Goal: Information Seeking & Learning: Learn about a topic

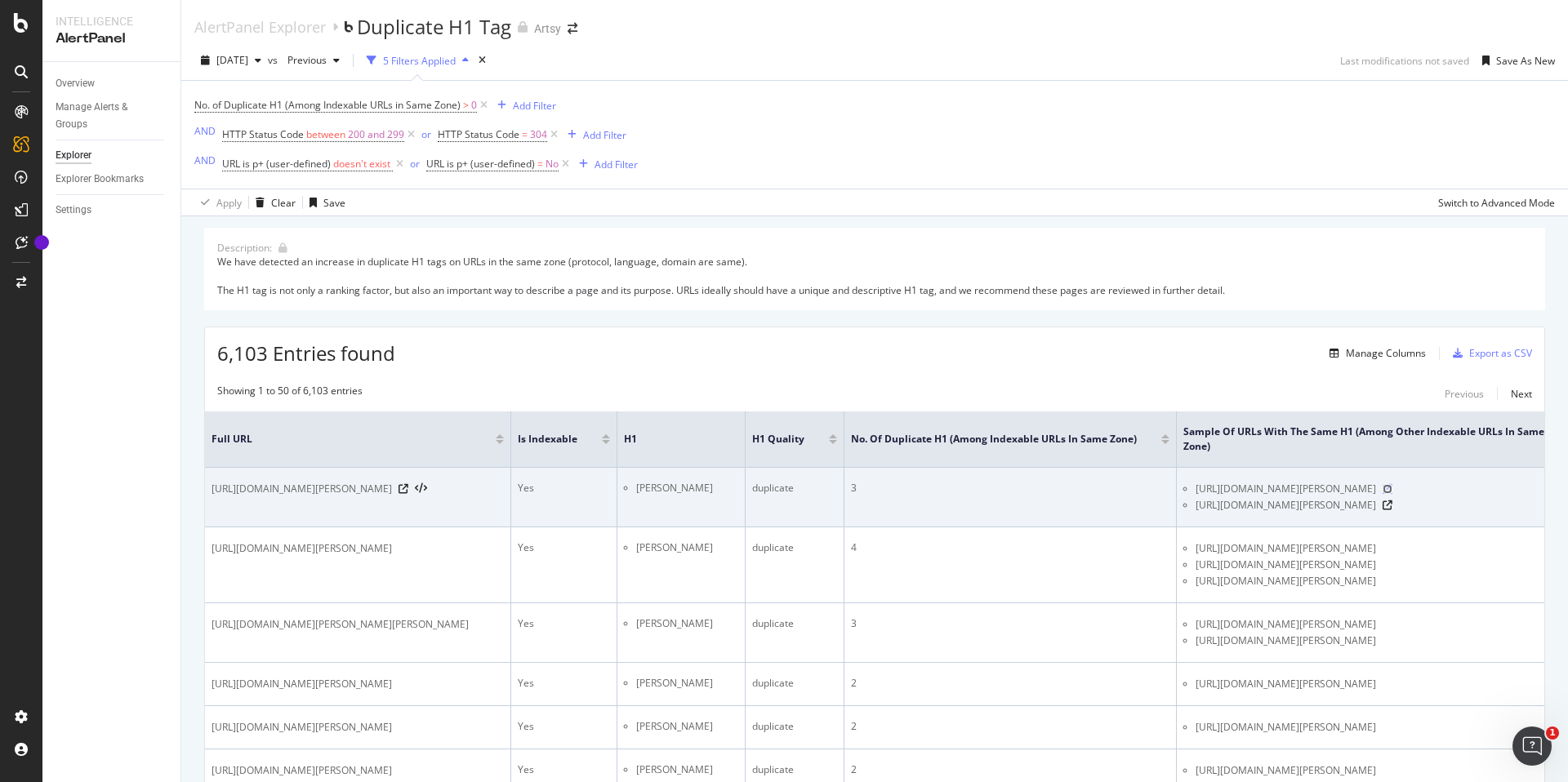
click at [1392, 488] on icon at bounding box center [1387, 488] width 10 height 10
click at [1392, 504] on icon at bounding box center [1387, 505] width 10 height 10
